Goal: Task Accomplishment & Management: Manage account settings

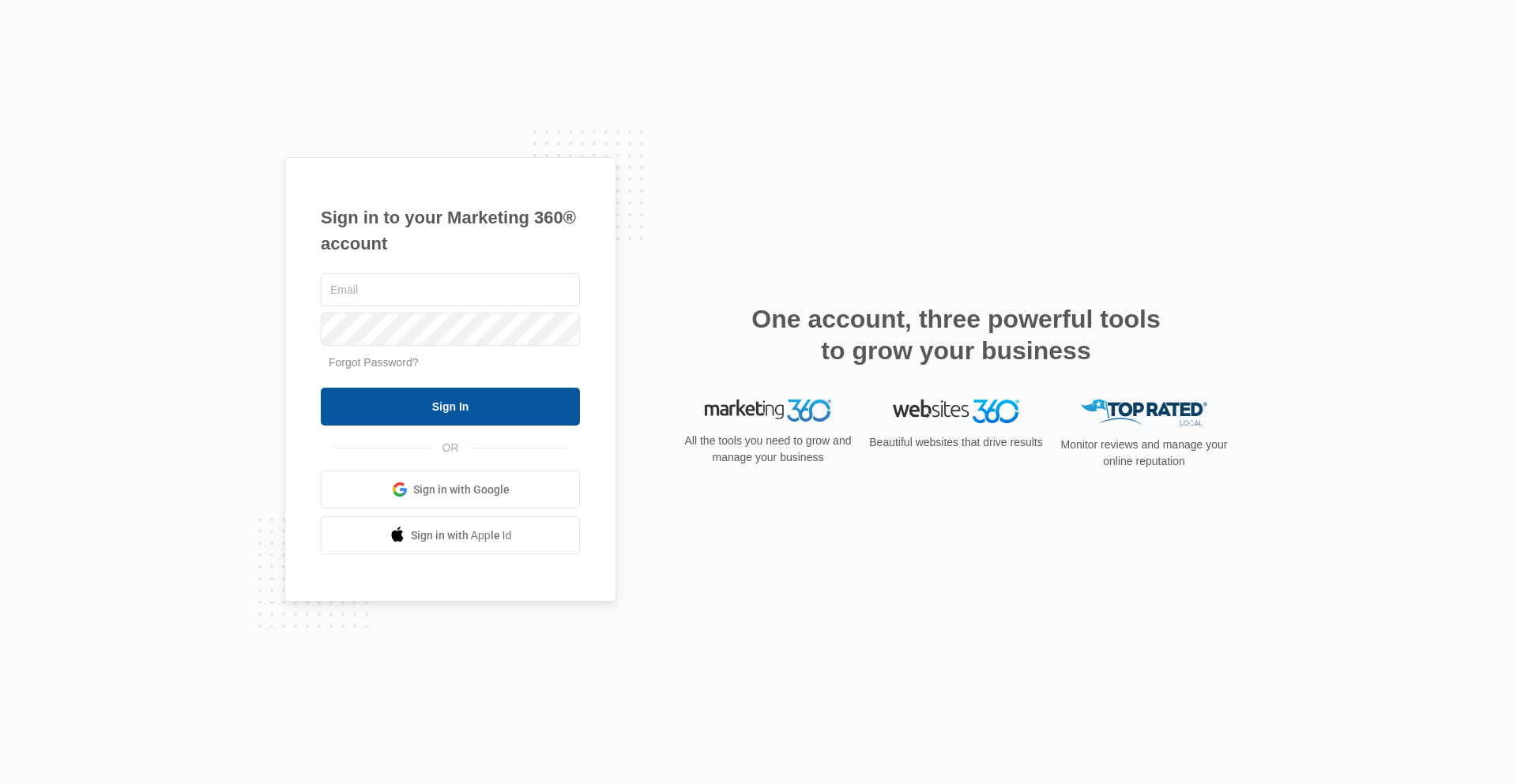
type input "[EMAIL_ADDRESS][DOMAIN_NAME]"
click at [403, 410] on input "Sign In" at bounding box center [450, 406] width 259 height 38
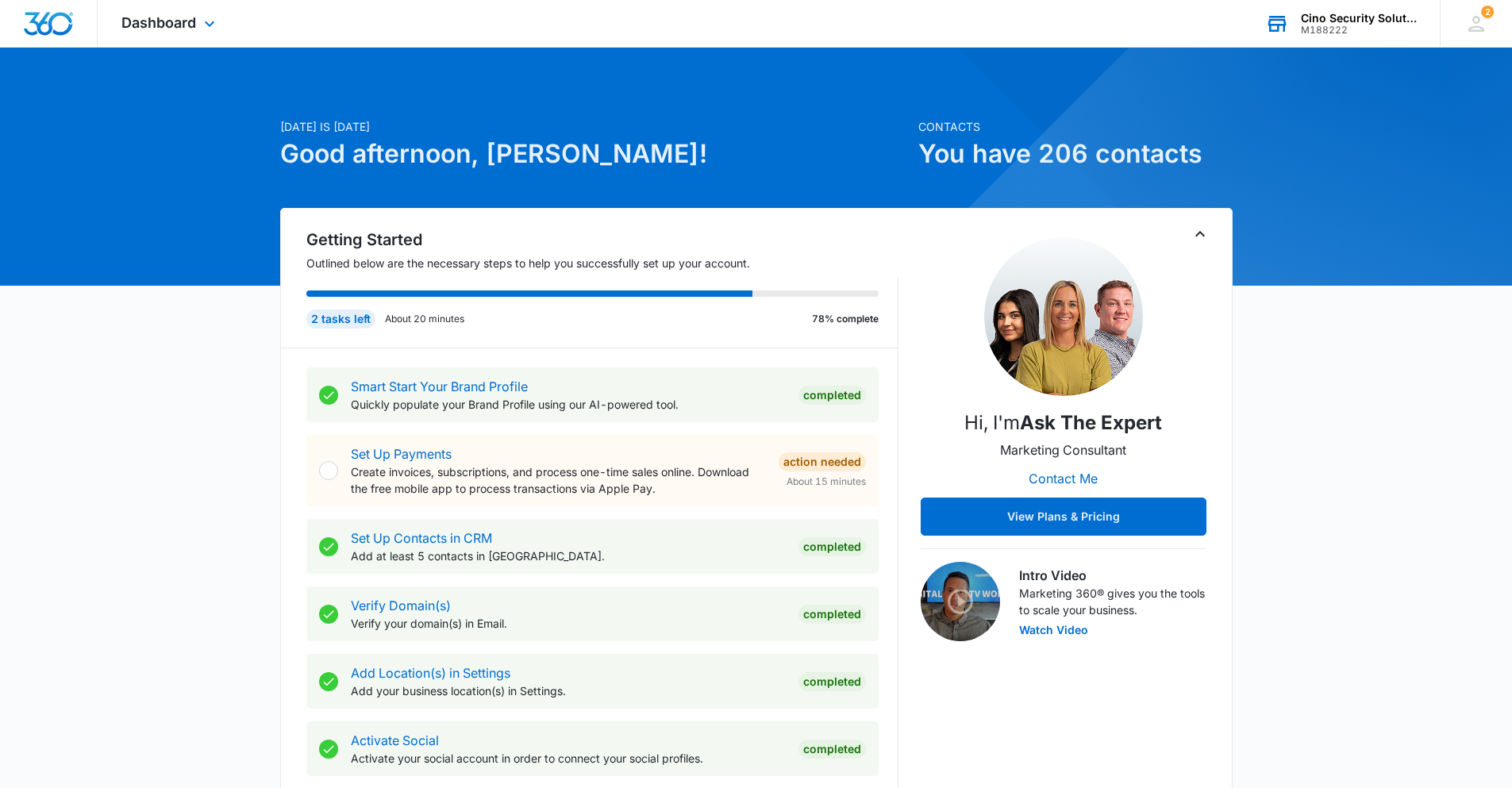
click at [1417, 15] on div "Cino Security Solutions M188222 Your Accounts View All" at bounding box center [1341, 23] width 199 height 47
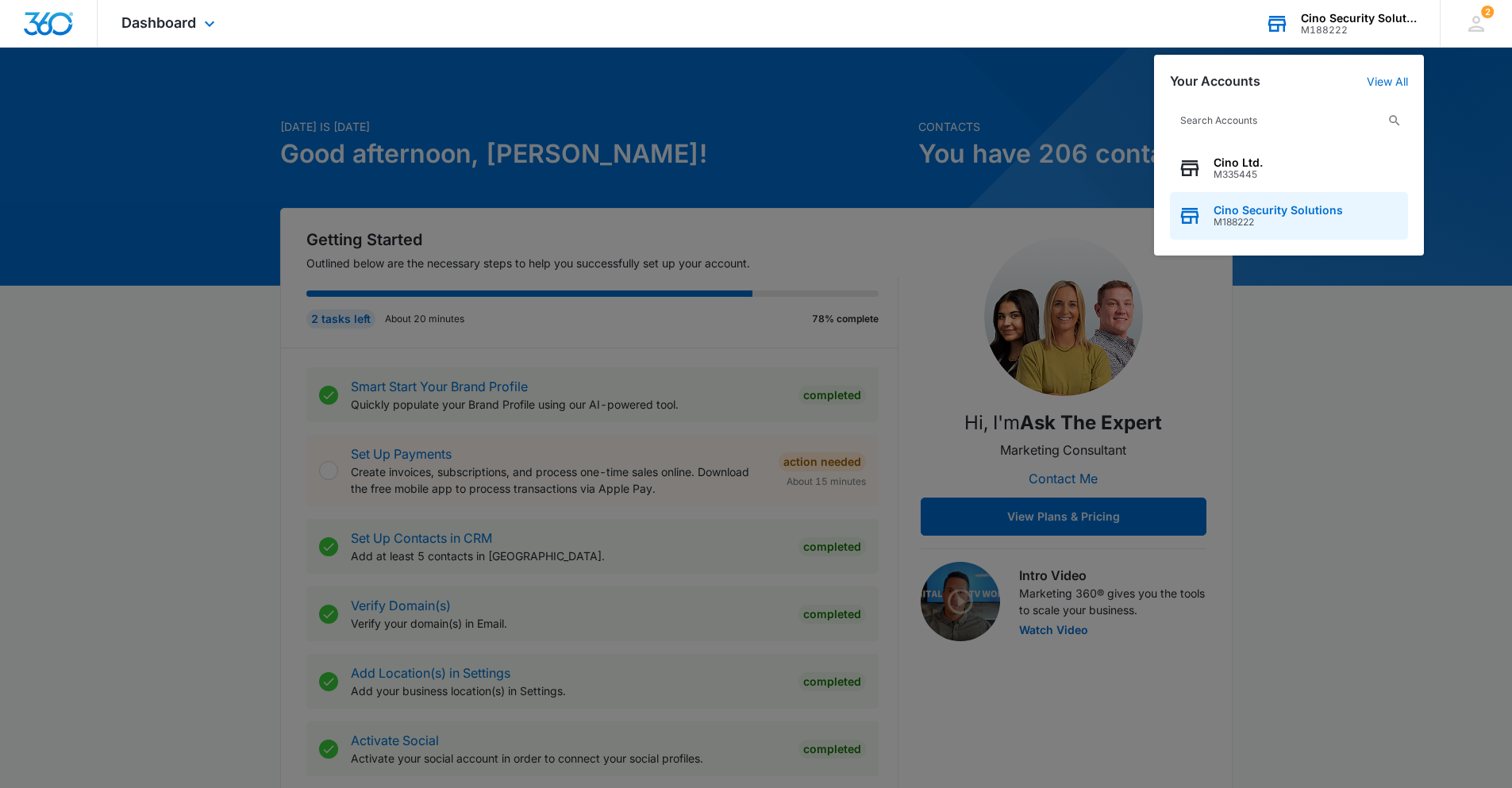
click at [1237, 208] on span "Cino Security Solutions" at bounding box center [1278, 210] width 130 height 13
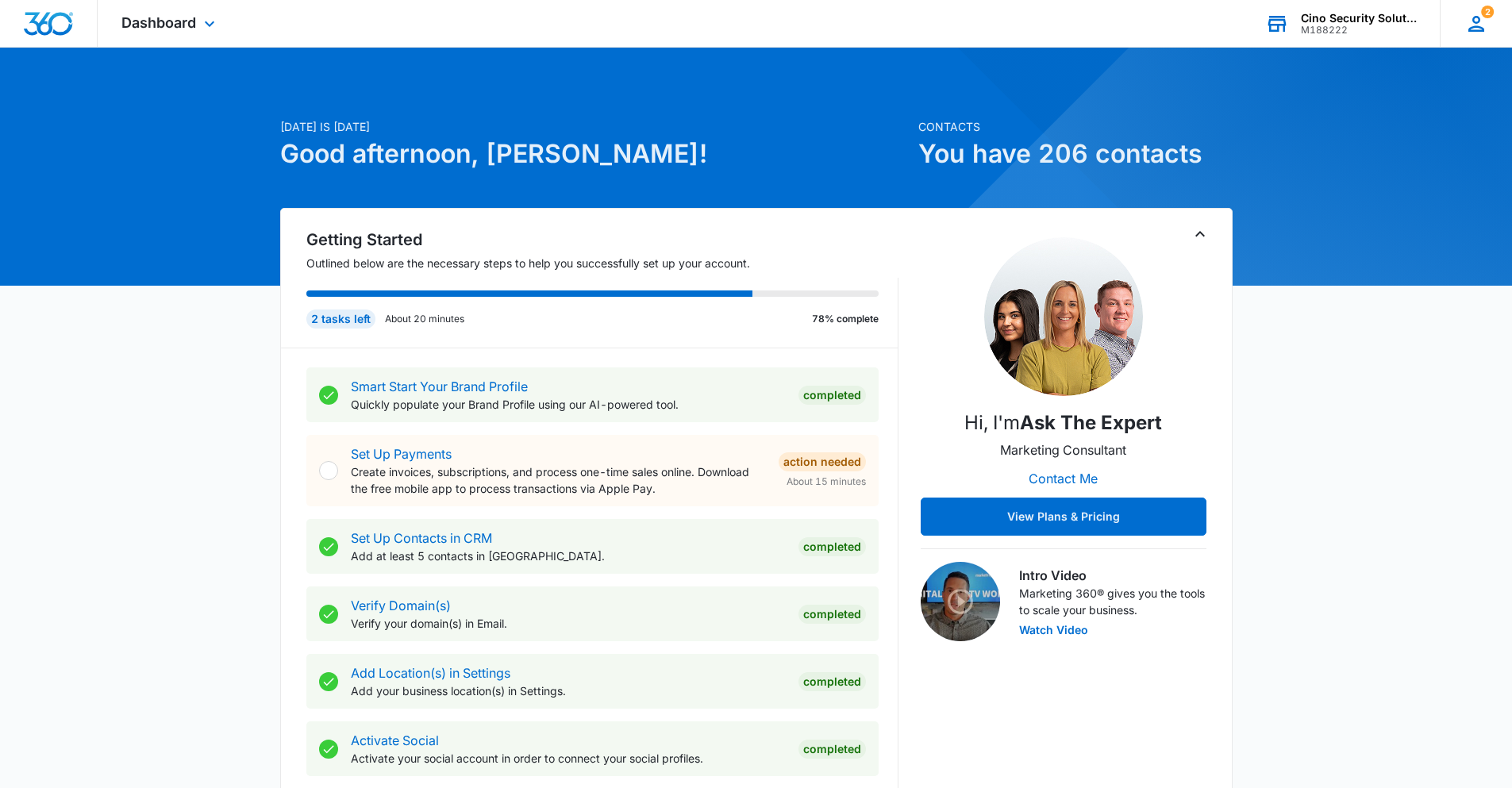
click at [1478, 22] on icon at bounding box center [1476, 24] width 16 height 16
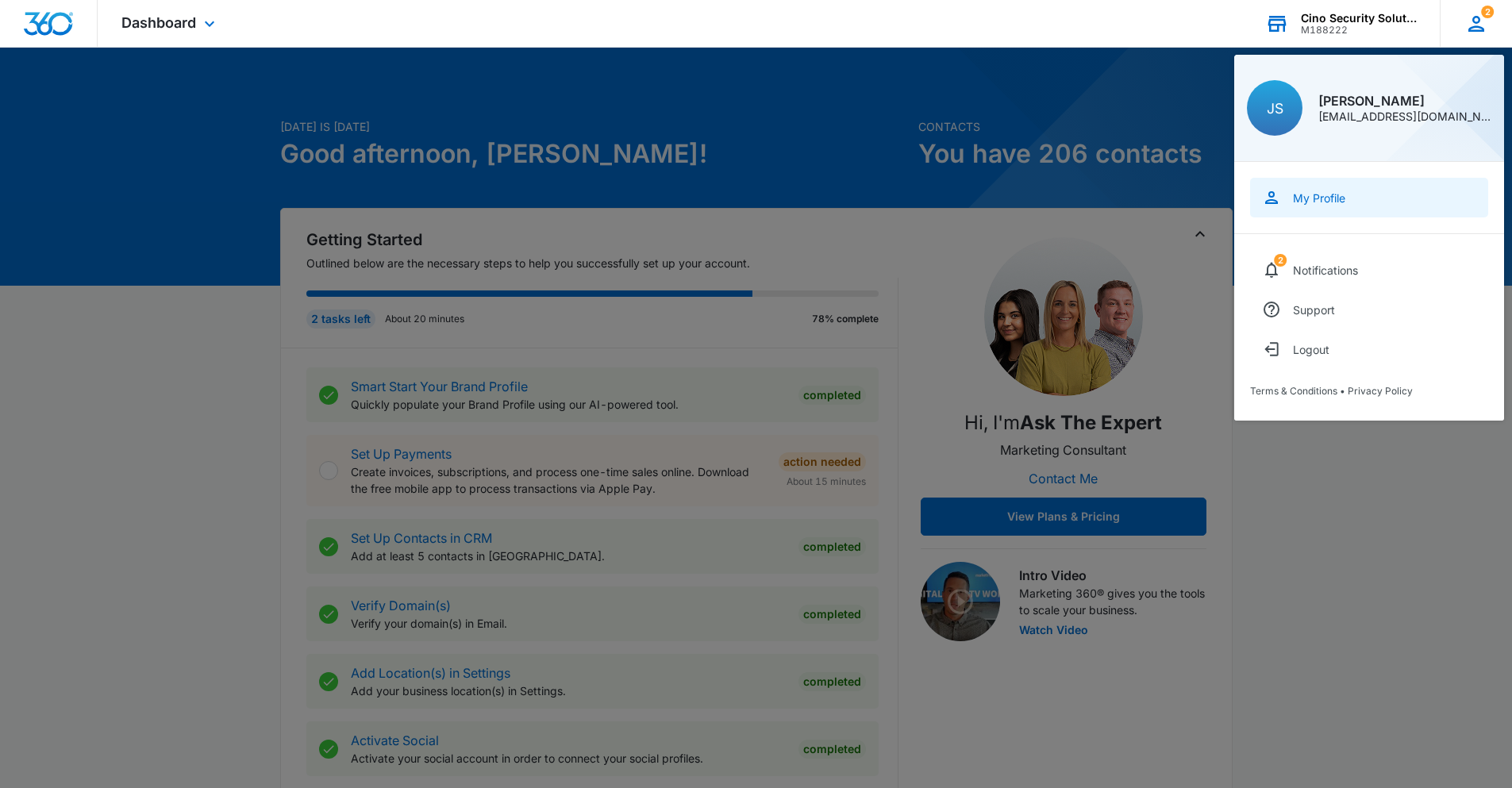
click at [1320, 199] on div "My Profile" at bounding box center [1318, 198] width 52 height 14
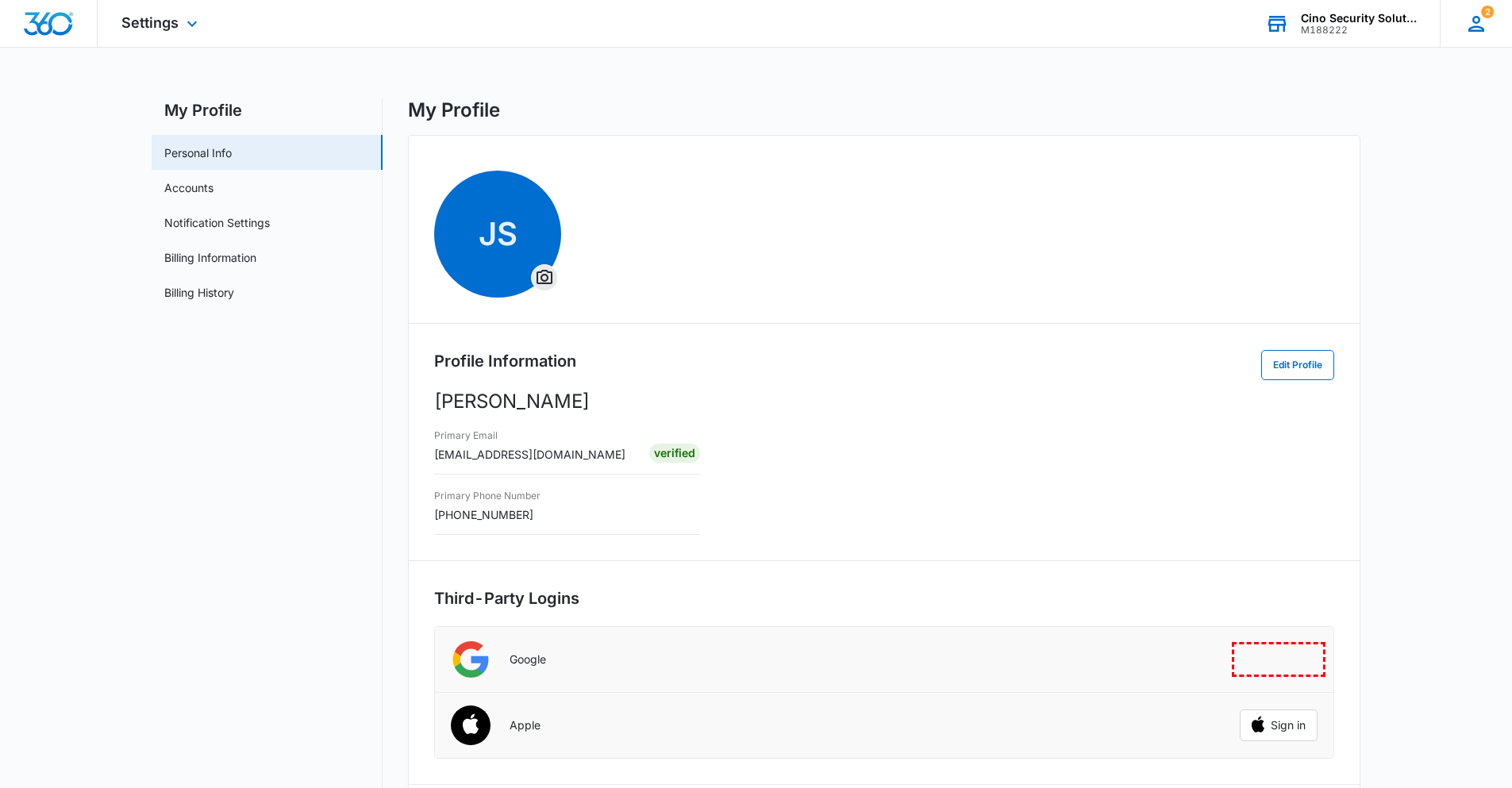
click at [1480, 26] on icon at bounding box center [1476, 24] width 16 height 16
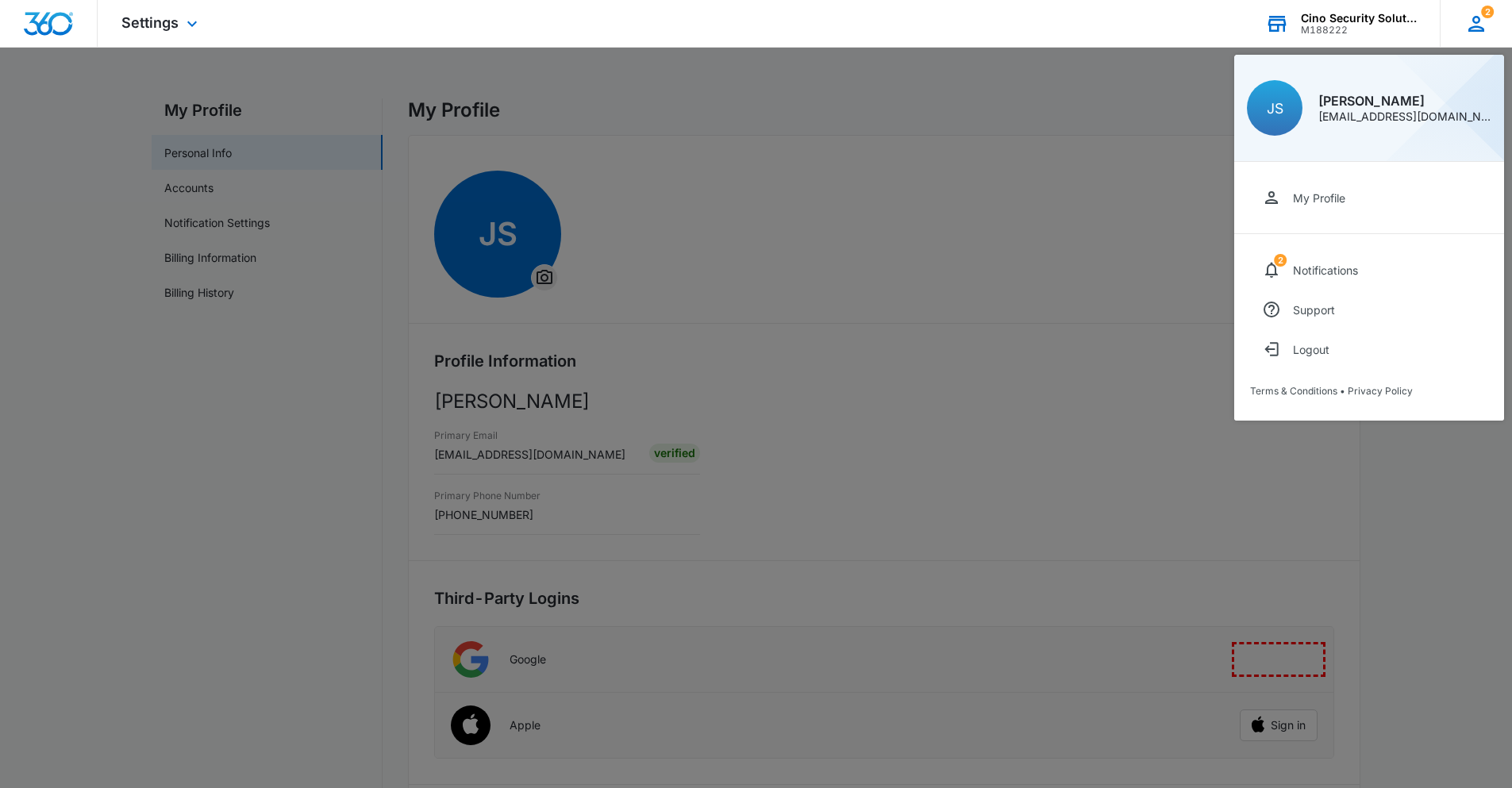
click at [1351, 113] on div "[EMAIL_ADDRESS][DOMAIN_NAME]" at bounding box center [1405, 116] width 173 height 11
click at [1085, 6] on div "Settings Apps Reputation Websites Forms CRM Email Social POS Content Ads Intell…" at bounding box center [756, 24] width 1512 height 48
click at [1405, 20] on div "Cino Security Solutions" at bounding box center [1358, 18] width 116 height 13
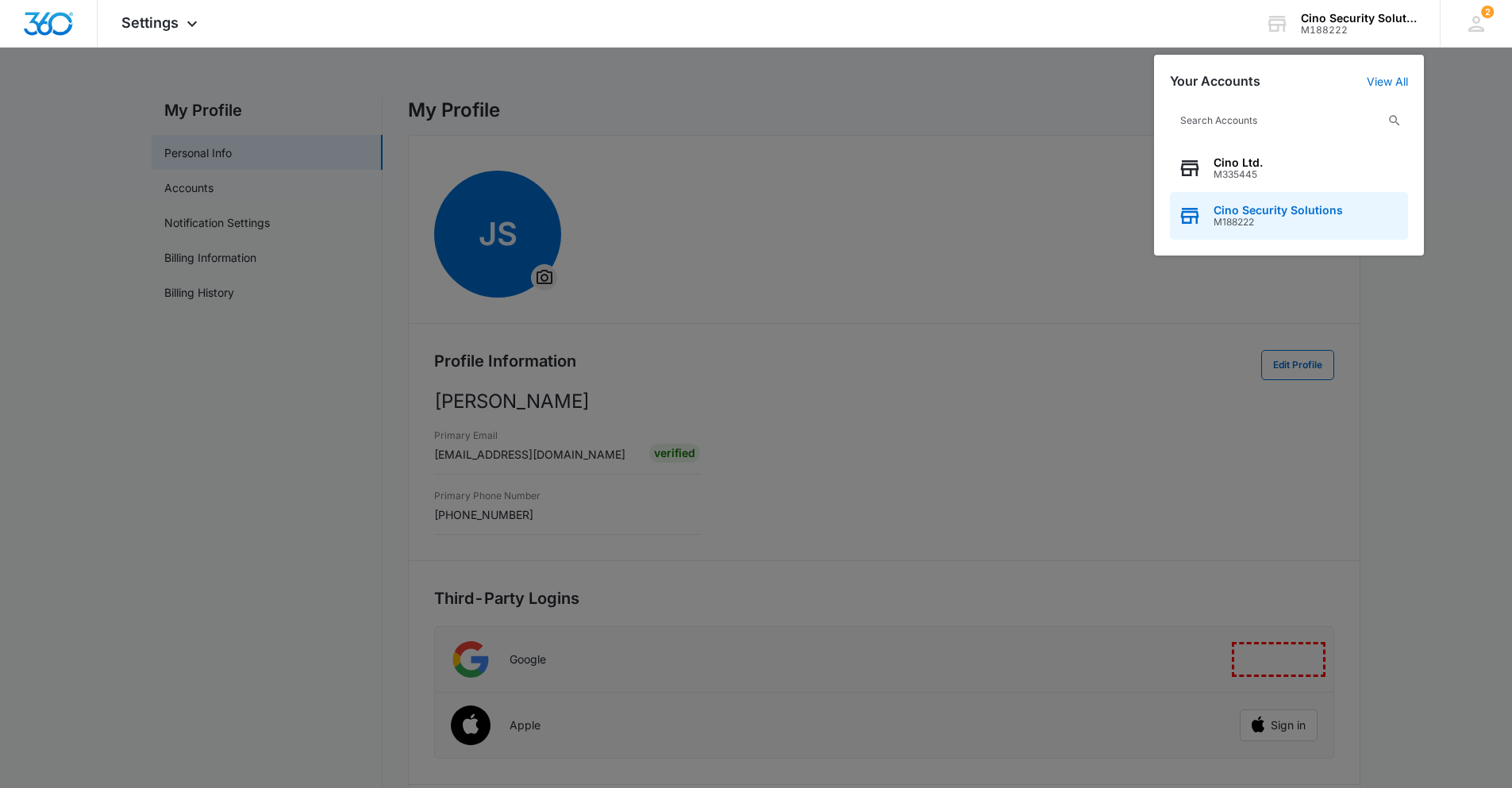
click at [1231, 211] on span "Cino Security Solutions" at bounding box center [1278, 210] width 130 height 13
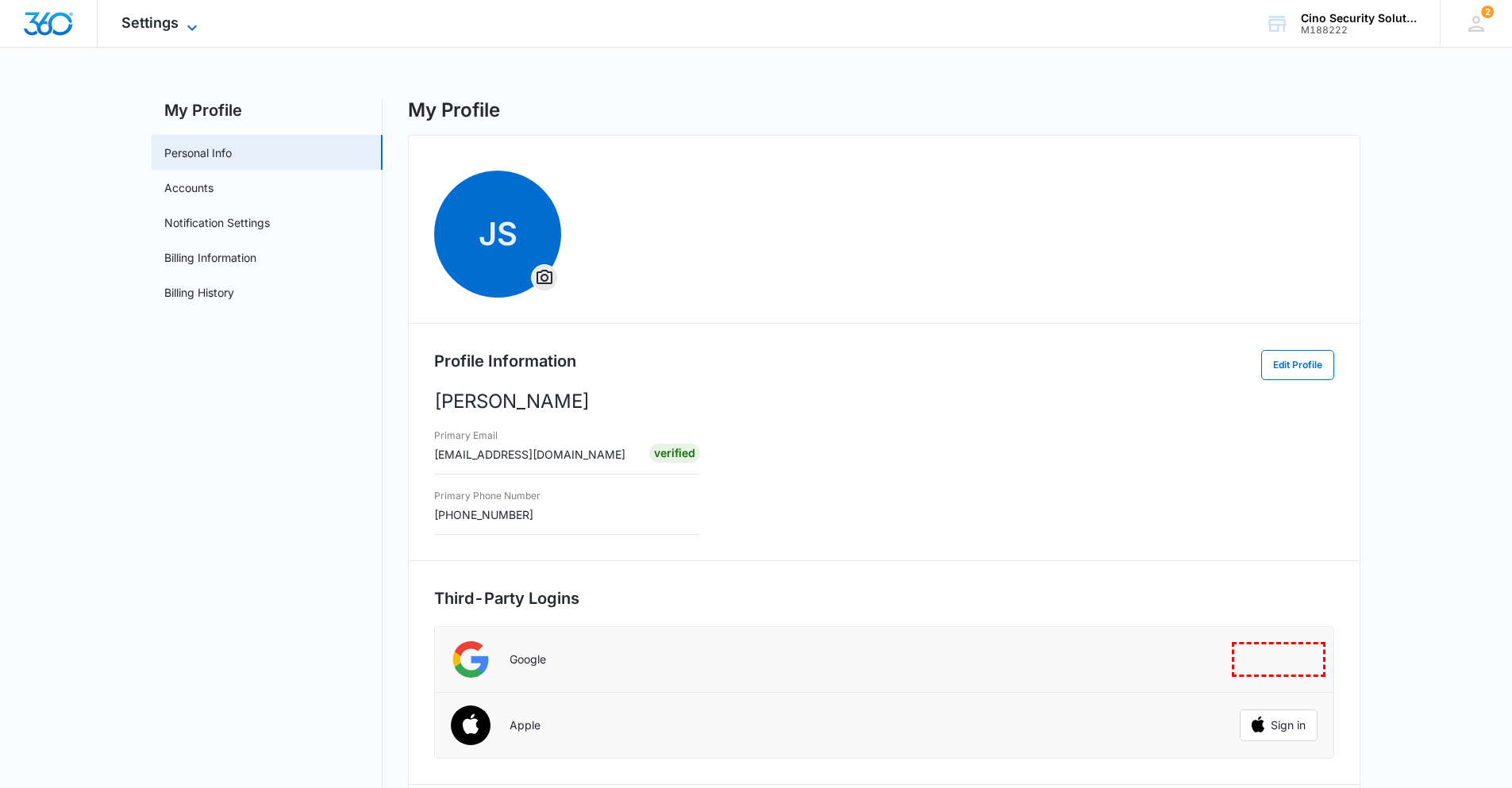
click at [187, 21] on icon at bounding box center [192, 27] width 19 height 19
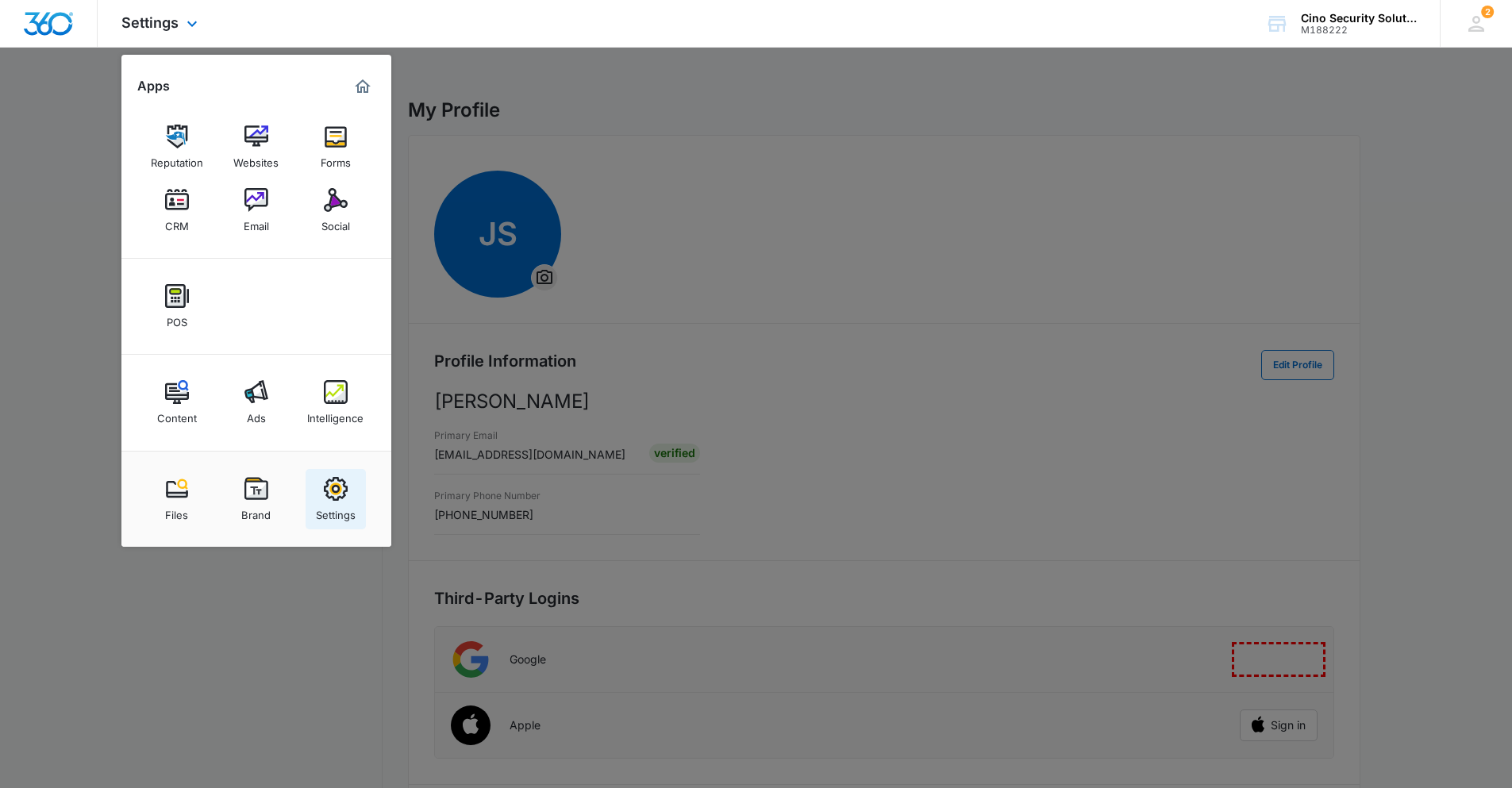
click at [335, 486] on img at bounding box center [336, 489] width 24 height 24
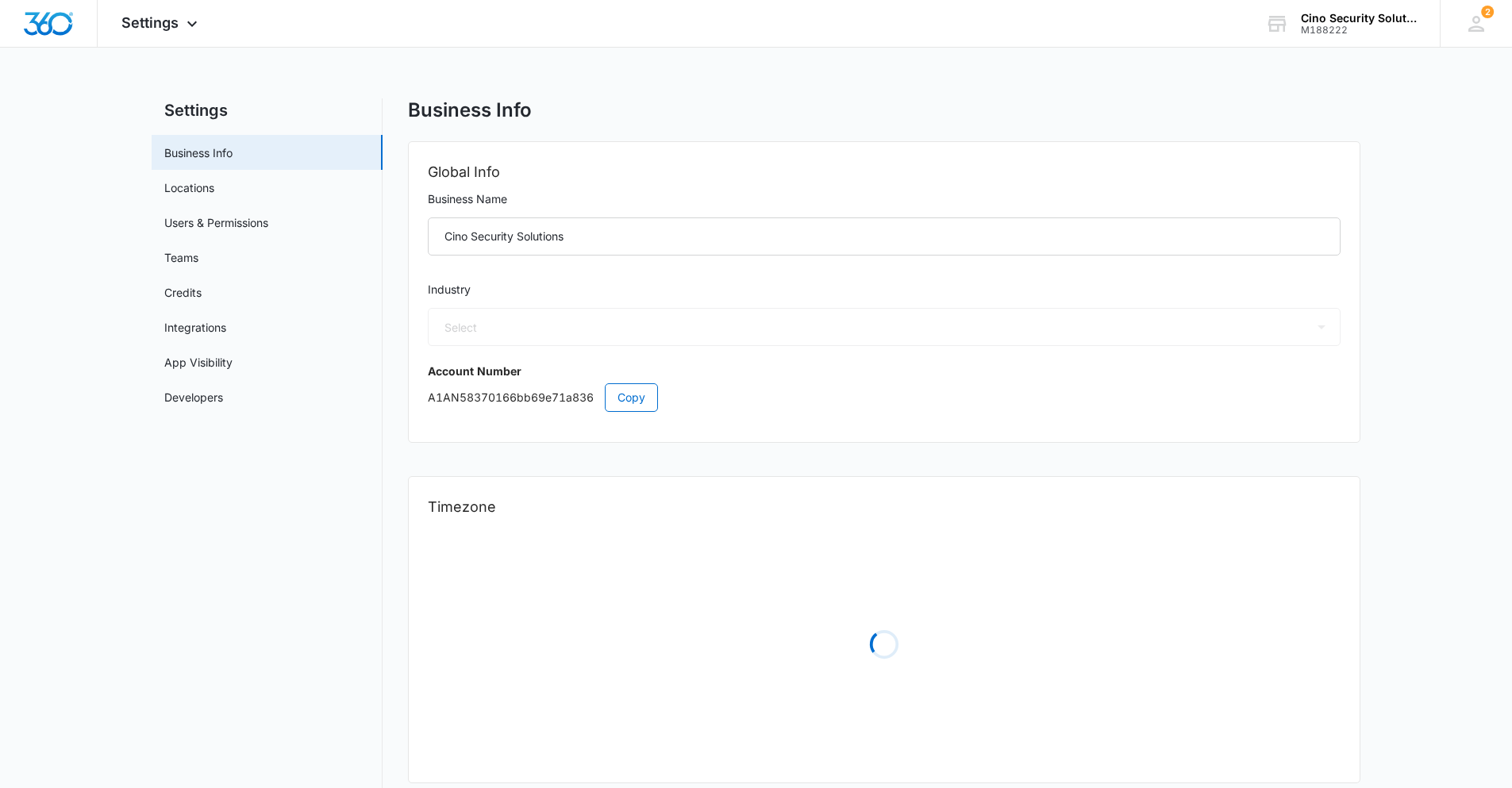
select select "32"
select select "US"
select select "America/New_York"
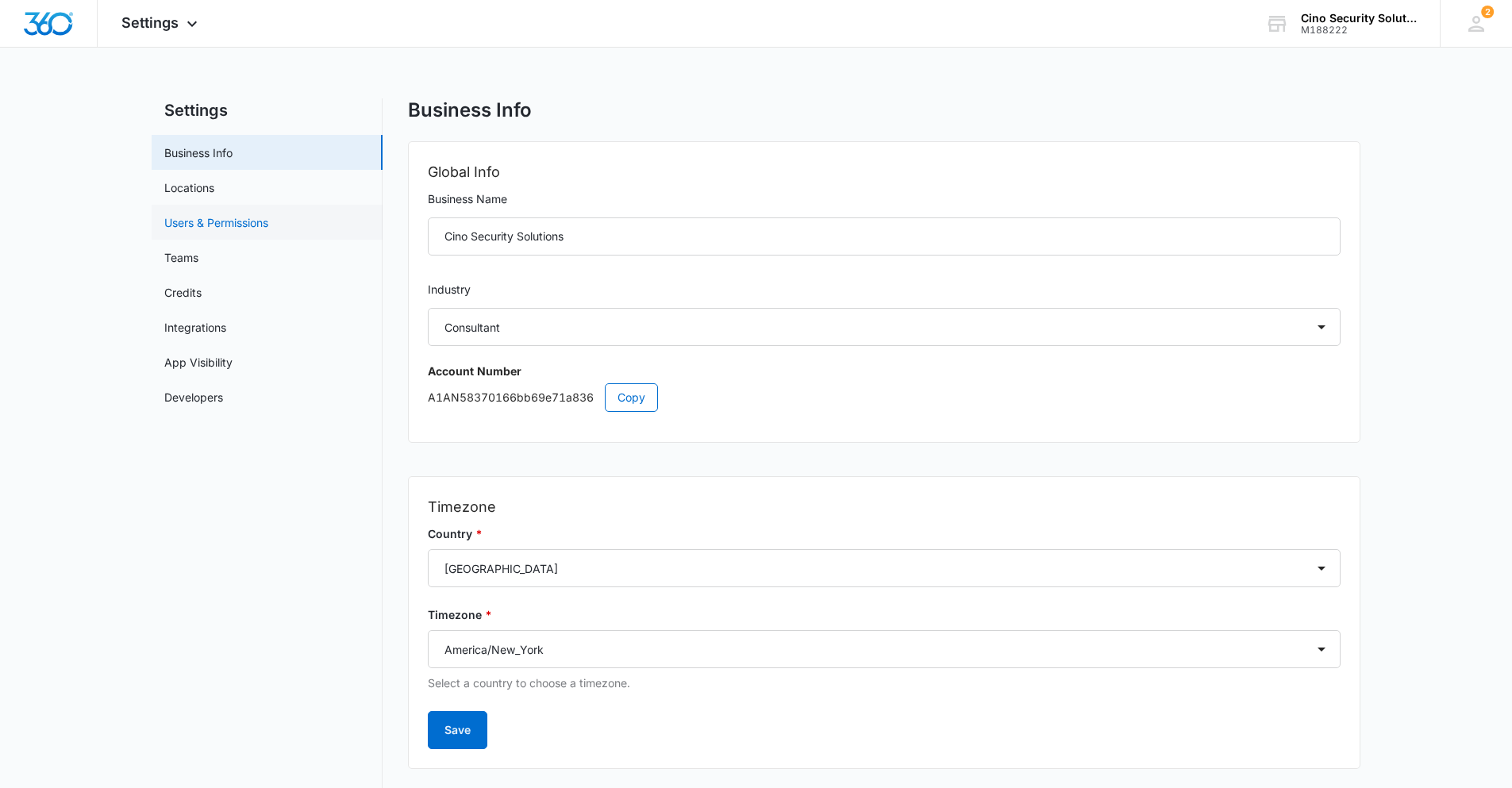
click at [195, 217] on link "Users & Permissions" at bounding box center [217, 223] width 104 height 17
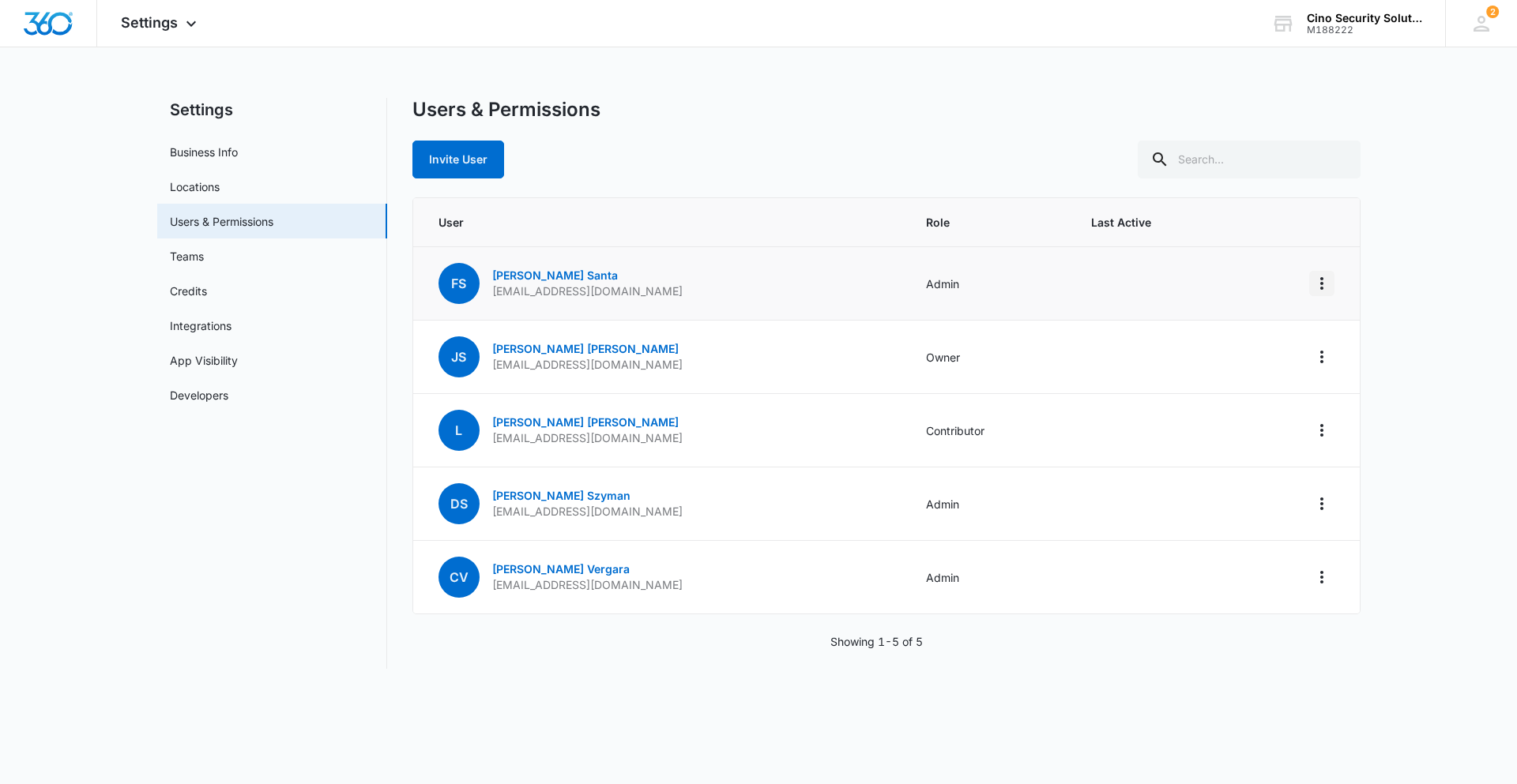
click at [1329, 283] on icon "Actions" at bounding box center [1322, 283] width 19 height 19
click at [1441, 359] on main "Settings Business Info Locations Users & Permissions Teams Credits Integrations…" at bounding box center [758, 392] width 1517 height 590
click at [1326, 355] on icon "Actions" at bounding box center [1322, 357] width 19 height 19
click at [1327, 359] on icon "Actions" at bounding box center [1322, 357] width 19 height 19
click at [1324, 359] on icon "Actions" at bounding box center [1322, 357] width 19 height 19
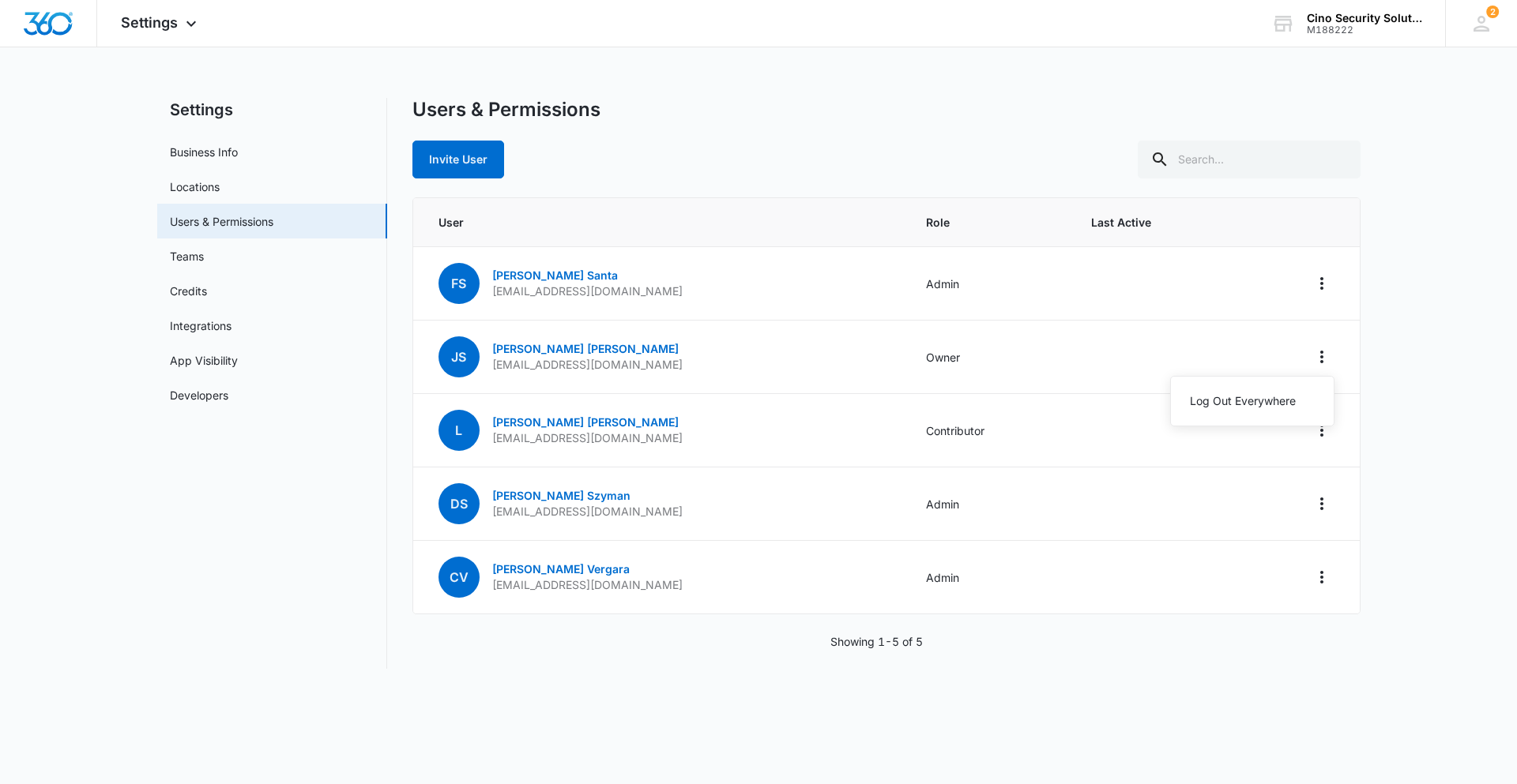
click at [1447, 420] on main "Settings Business Info Locations Users & Permissions Teams Credits Integrations…" at bounding box center [758, 392] width 1517 height 590
click at [1319, 426] on icon "Actions" at bounding box center [1322, 430] width 19 height 19
click at [1429, 404] on main "Settings Business Info Locations Users & Permissions Teams Credits Integrations…" at bounding box center [758, 392] width 1517 height 590
click at [1328, 505] on icon "Actions" at bounding box center [1322, 504] width 19 height 19
click at [1440, 518] on main "Settings Business Info Locations Users & Permissions Teams Credits Integrations…" at bounding box center [758, 392] width 1517 height 590
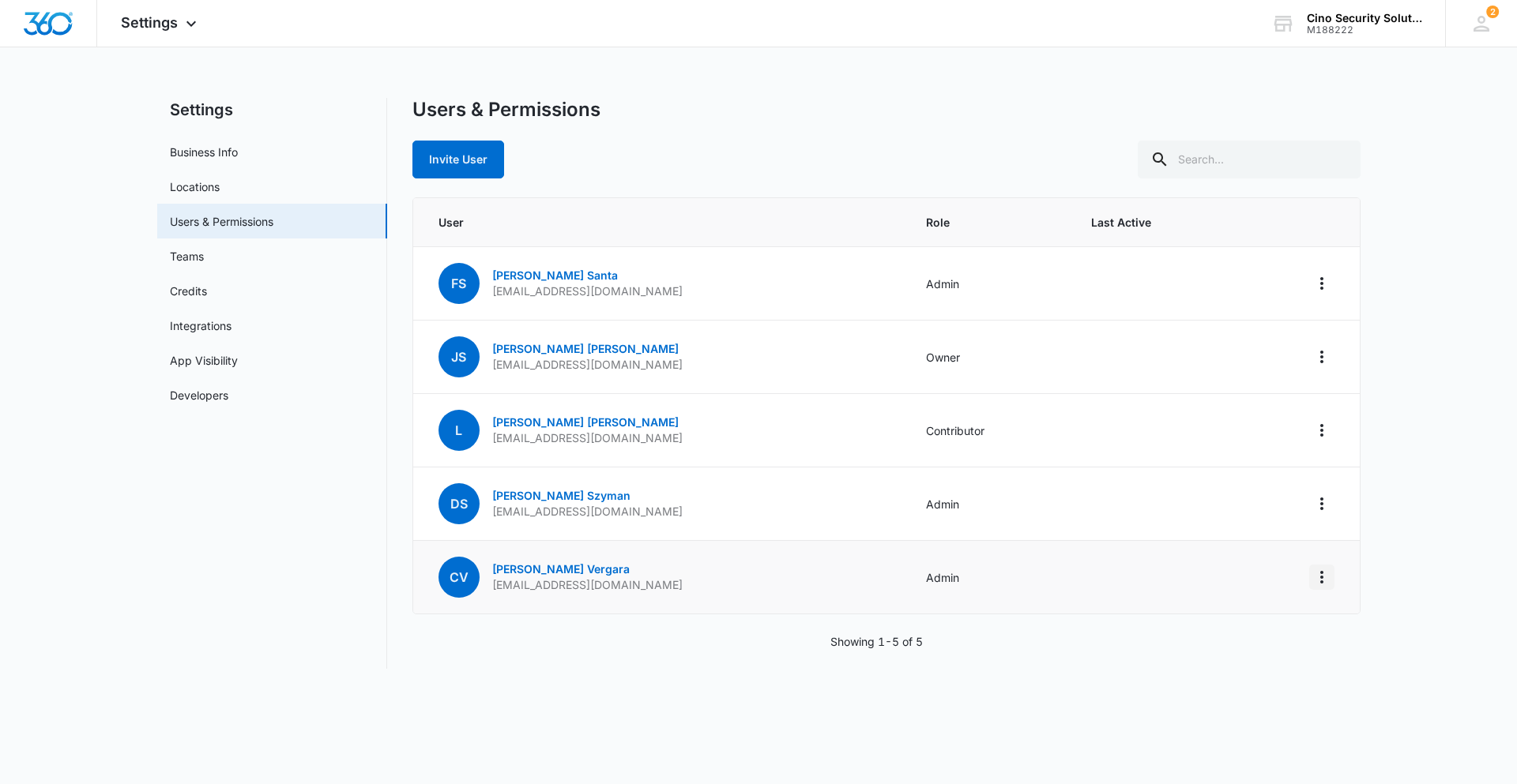
click at [1317, 568] on icon "Actions" at bounding box center [1322, 577] width 19 height 19
click at [1464, 590] on main "Settings Business Info Locations Users & Permissions Teams Credits Integrations…" at bounding box center [758, 392] width 1517 height 590
